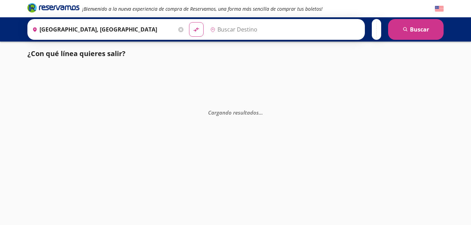
type input "Huatulco, [GEOGRAPHIC_DATA]"
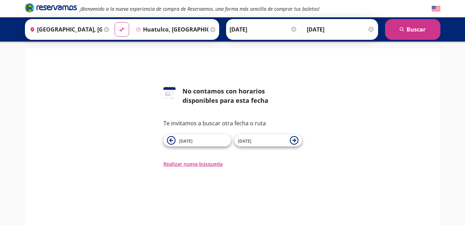
click at [174, 139] on icon at bounding box center [171, 140] width 9 height 9
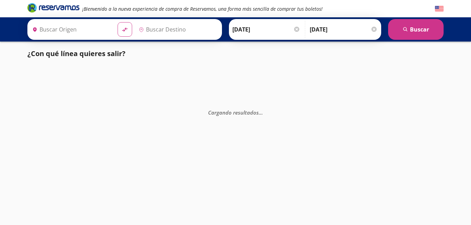
type input "[GEOGRAPHIC_DATA], [GEOGRAPHIC_DATA]"
type input "Huatulco, [GEOGRAPHIC_DATA]"
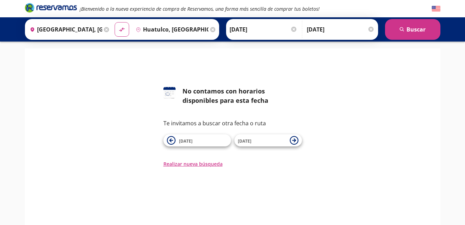
click at [294, 139] on icon at bounding box center [294, 140] width 9 height 9
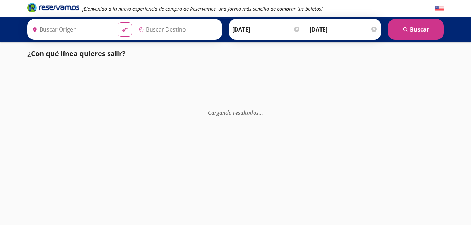
type input "[GEOGRAPHIC_DATA], [GEOGRAPHIC_DATA]"
type input "Huatulco, [GEOGRAPHIC_DATA]"
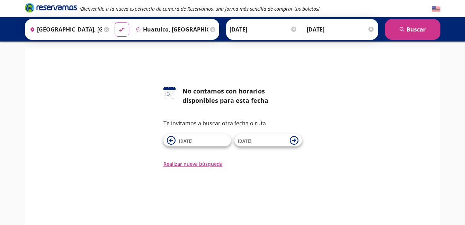
click at [295, 145] on button "[DATE]" at bounding box center [269, 140] width 68 height 12
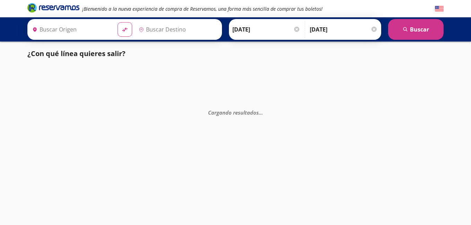
type input "[GEOGRAPHIC_DATA], [GEOGRAPHIC_DATA]"
type input "Huatulco, [GEOGRAPHIC_DATA]"
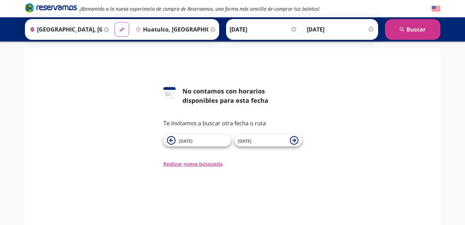
click at [373, 29] on div at bounding box center [371, 29] width 5 height 5
click at [418, 32] on button "search Buscar" at bounding box center [412, 29] width 55 height 21
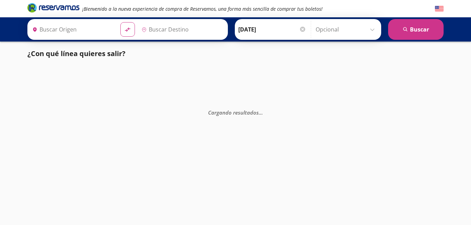
type input "[GEOGRAPHIC_DATA], [GEOGRAPHIC_DATA]"
type input "Huatulco, [GEOGRAPHIC_DATA]"
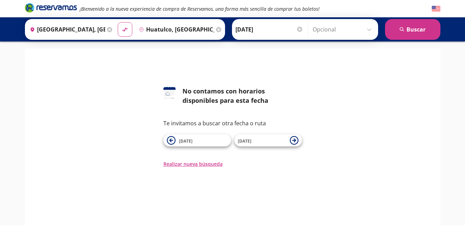
click at [440, 8] on img at bounding box center [436, 9] width 9 height 9
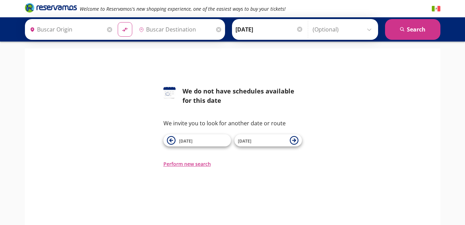
type input "[GEOGRAPHIC_DATA], [GEOGRAPHIC_DATA]"
type input "Huatulco, [GEOGRAPHIC_DATA]"
click at [416, 32] on button "search Search" at bounding box center [412, 29] width 55 height 21
click at [420, 27] on button "search Search" at bounding box center [412, 29] width 55 height 21
click at [419, 30] on button "search Search" at bounding box center [412, 29] width 55 height 21
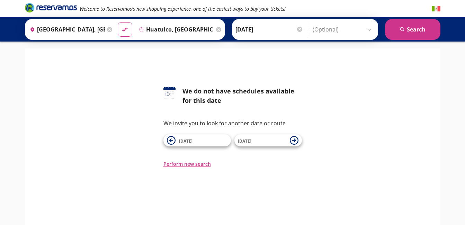
click at [173, 142] on icon at bounding box center [171, 140] width 9 height 9
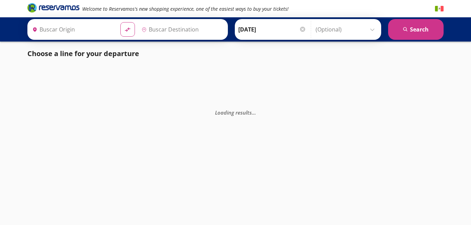
type input "Huatulco, [GEOGRAPHIC_DATA]"
type input "[GEOGRAPHIC_DATA], [GEOGRAPHIC_DATA]"
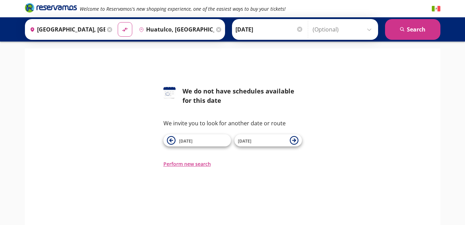
click at [417, 31] on button "search Search" at bounding box center [412, 29] width 55 height 21
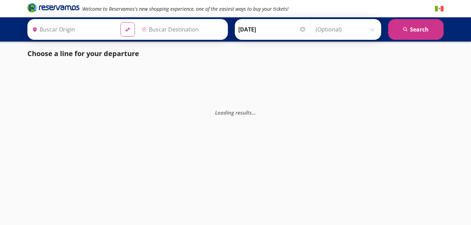
type input "[GEOGRAPHIC_DATA], [GEOGRAPHIC_DATA]"
type input "Huatulco, [GEOGRAPHIC_DATA]"
type input "[GEOGRAPHIC_DATA], [GEOGRAPHIC_DATA]"
type input "Huatulco, [GEOGRAPHIC_DATA]"
type input "[GEOGRAPHIC_DATA], [GEOGRAPHIC_DATA]"
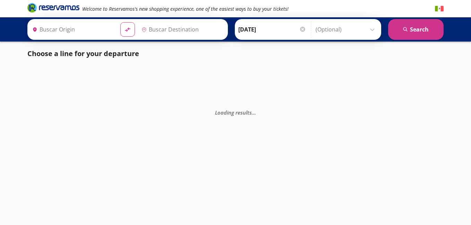
type input "Huatulco, [GEOGRAPHIC_DATA]"
type input "[GEOGRAPHIC_DATA], [GEOGRAPHIC_DATA]"
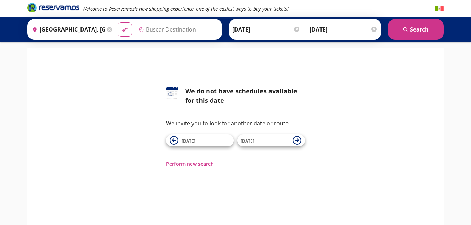
type input "Huatulco, [GEOGRAPHIC_DATA]"
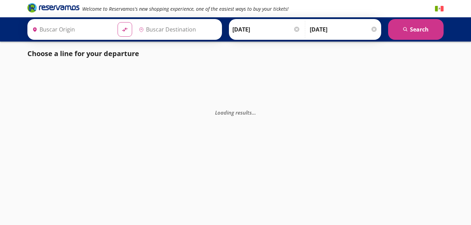
type input "[GEOGRAPHIC_DATA], [GEOGRAPHIC_DATA]"
type input "Huatulco, [GEOGRAPHIC_DATA]"
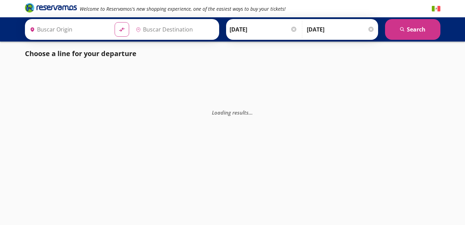
type input "[GEOGRAPHIC_DATA], [GEOGRAPHIC_DATA]"
type input "Huatulco, [GEOGRAPHIC_DATA]"
